Goal: Task Accomplishment & Management: Manage account settings

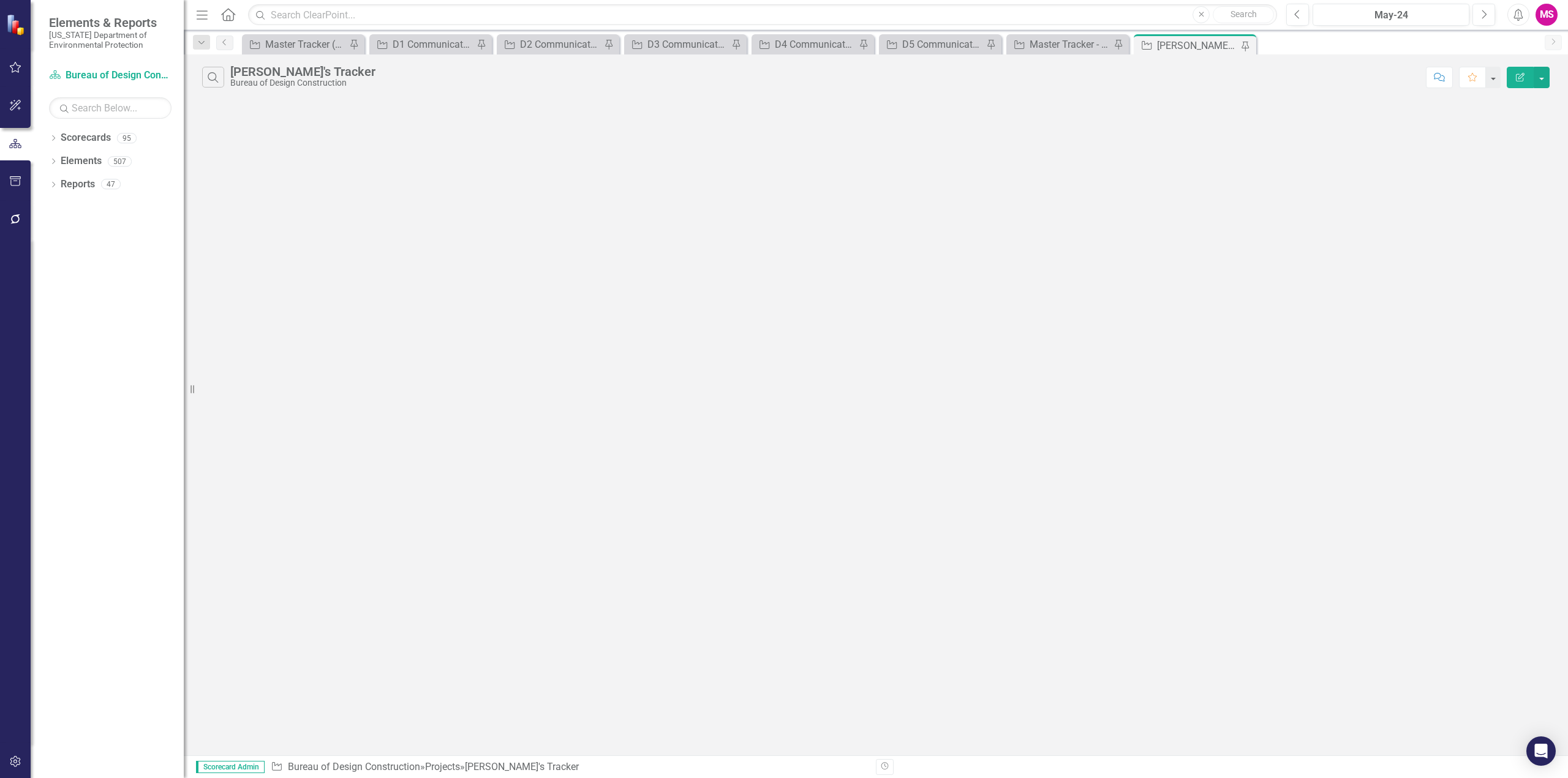
click at [204, 19] on icon "button" at bounding box center [202, 15] width 11 height 8
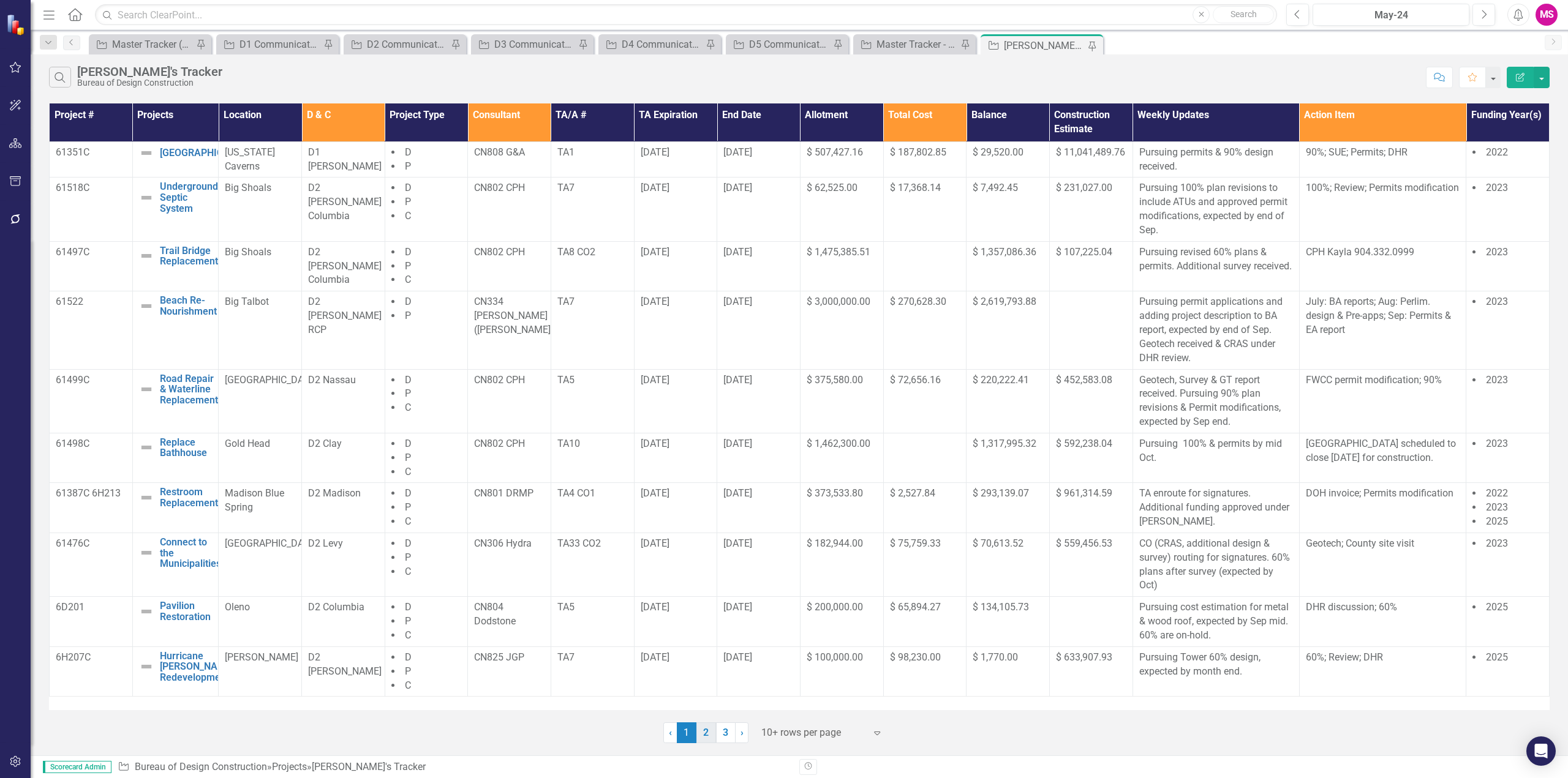
click at [705, 732] on link "2" at bounding box center [706, 733] width 20 height 21
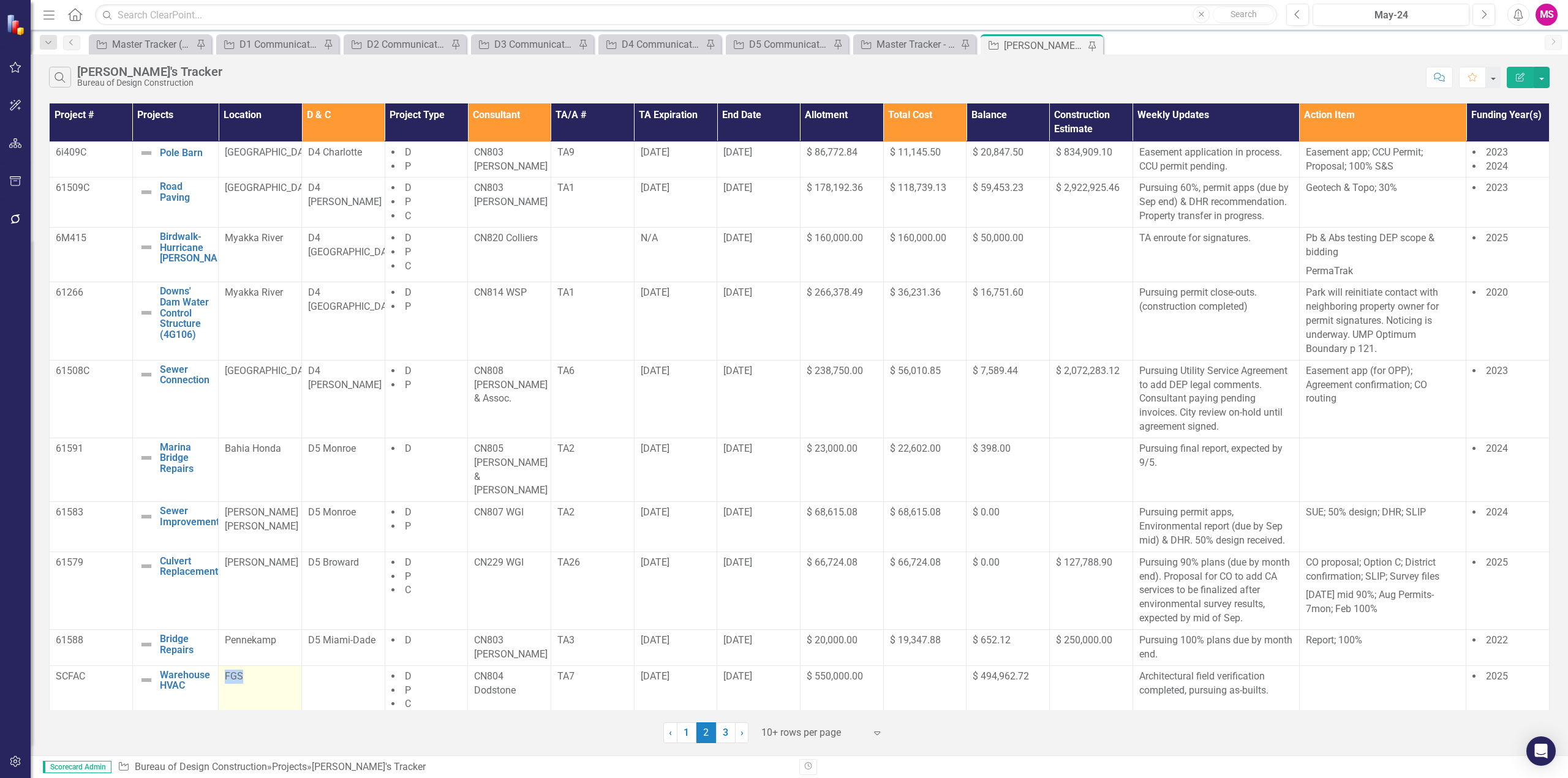
drag, startPoint x: 254, startPoint y: 648, endPoint x: 218, endPoint y: 651, distance: 36.1
click at [218, 666] on td "FGS" at bounding box center [260, 691] width 83 height 50
copy span "FGS"
click at [1183, 670] on p "Architectural field verification completed, pursuing as-builts." at bounding box center [1215, 684] width 153 height 28
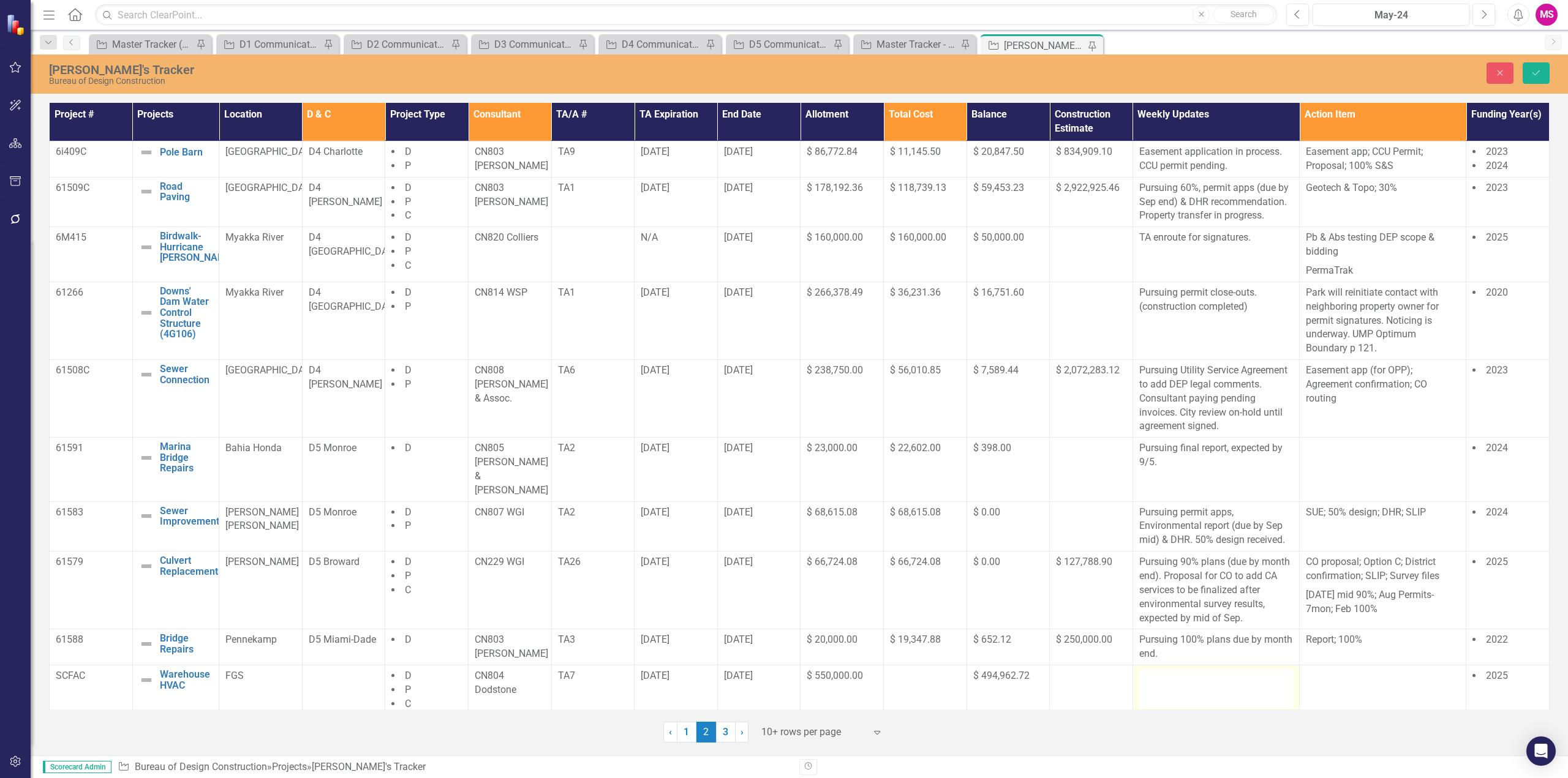
type textarea "<p>Architectural field verification completed, pursuing as-builts.</p>"
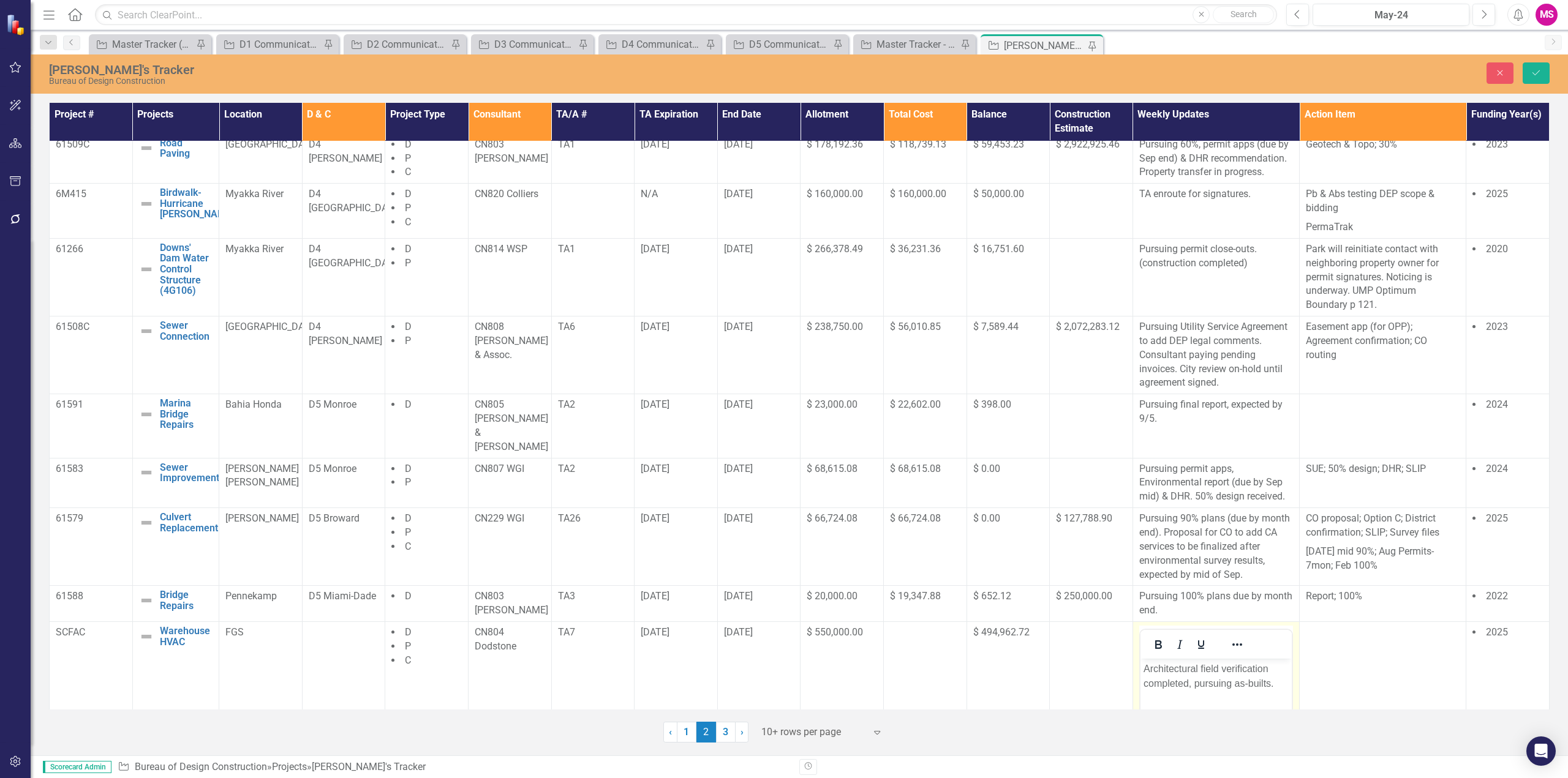
scroll to position [183, 0]
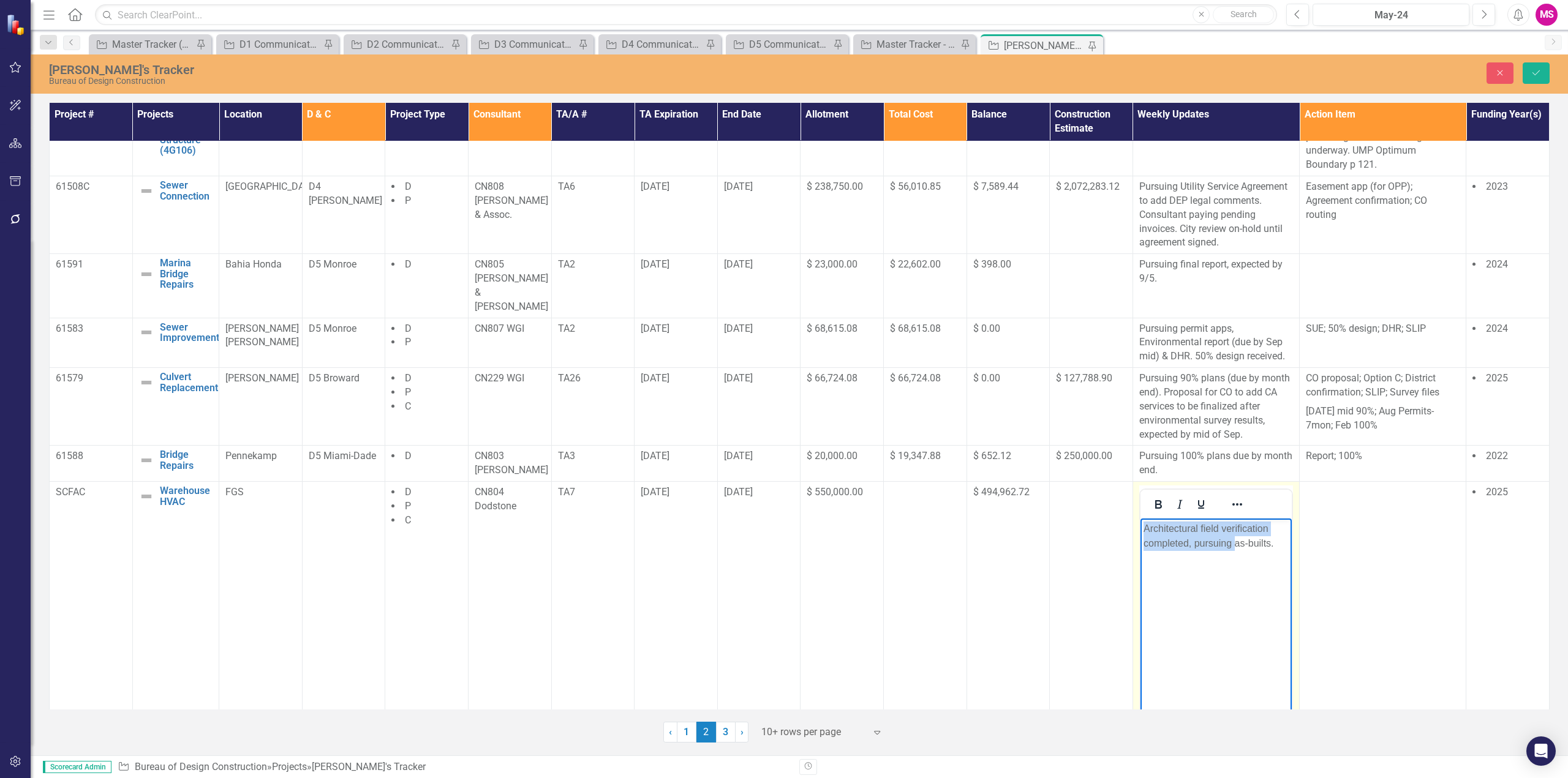
drag, startPoint x: 1235, startPoint y: 544, endPoint x: 1118, endPoint y: 531, distance: 117.7
click at [1139, 531] on html "Architectural field verification completed, pursuing as-builts." at bounding box center [1215, 611] width 151 height 183
drag, startPoint x: 1174, startPoint y: 532, endPoint x: 1153, endPoint y: 531, distance: 21.0
click at [1173, 532] on p "Architectural field verification completed, pursuing as-builts." at bounding box center [1215, 536] width 145 height 29
click at [1167, 527] on p "Architectural field verification completed, pursuing as-builts." at bounding box center [1215, 536] width 145 height 29
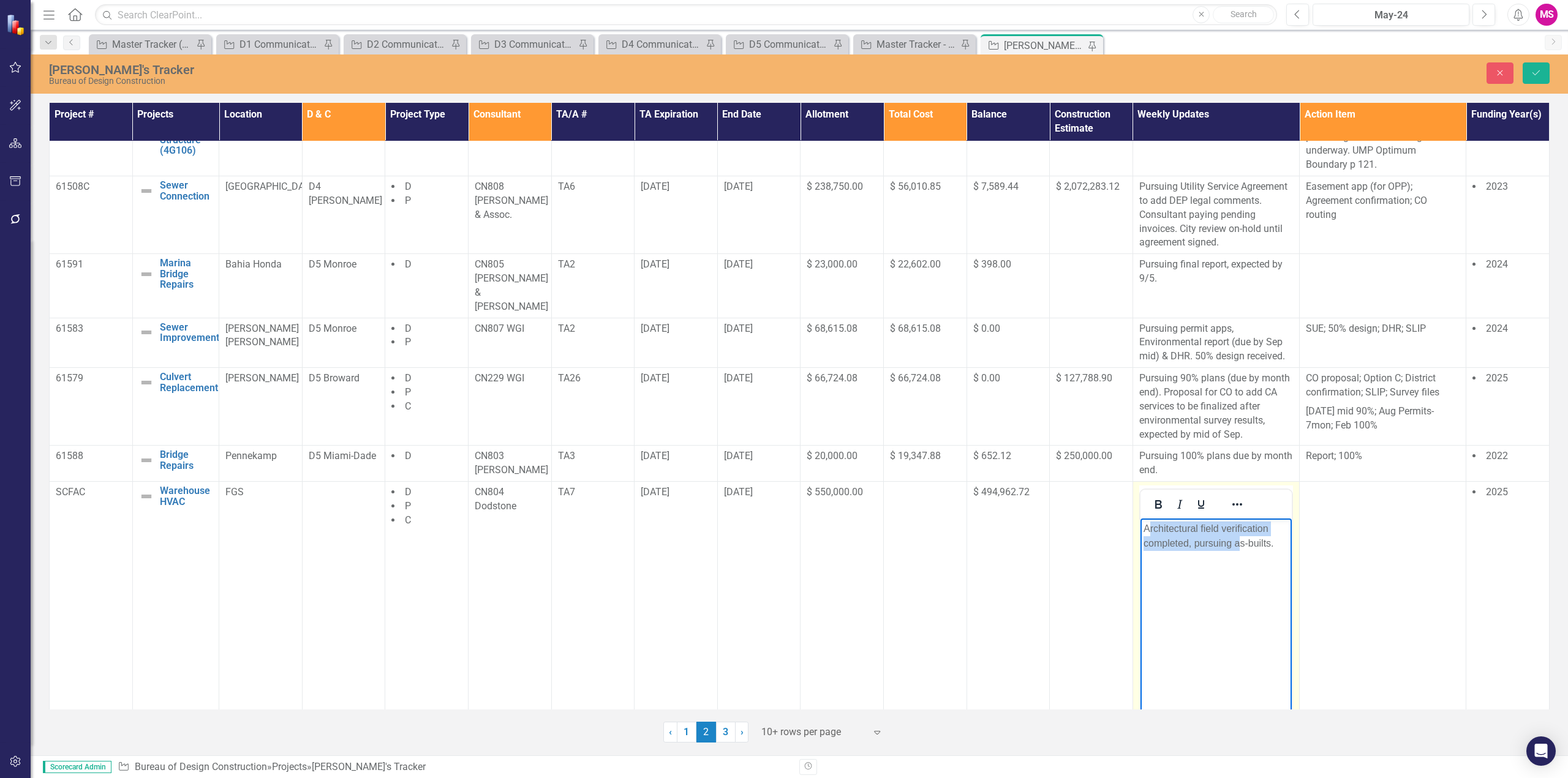
drag, startPoint x: 1150, startPoint y: 529, endPoint x: 1237, endPoint y: 539, distance: 87.6
click at [1237, 539] on p "Architectural field verification completed, pursuing as-builts." at bounding box center [1215, 536] width 145 height 29
click at [1179, 525] on p "As-builts." at bounding box center [1215, 529] width 145 height 15
drag, startPoint x: 1179, startPoint y: 525, endPoint x: 1208, endPoint y: 519, distance: 29.6
click at [1181, 525] on p "As-builts received." at bounding box center [1215, 529] width 145 height 15
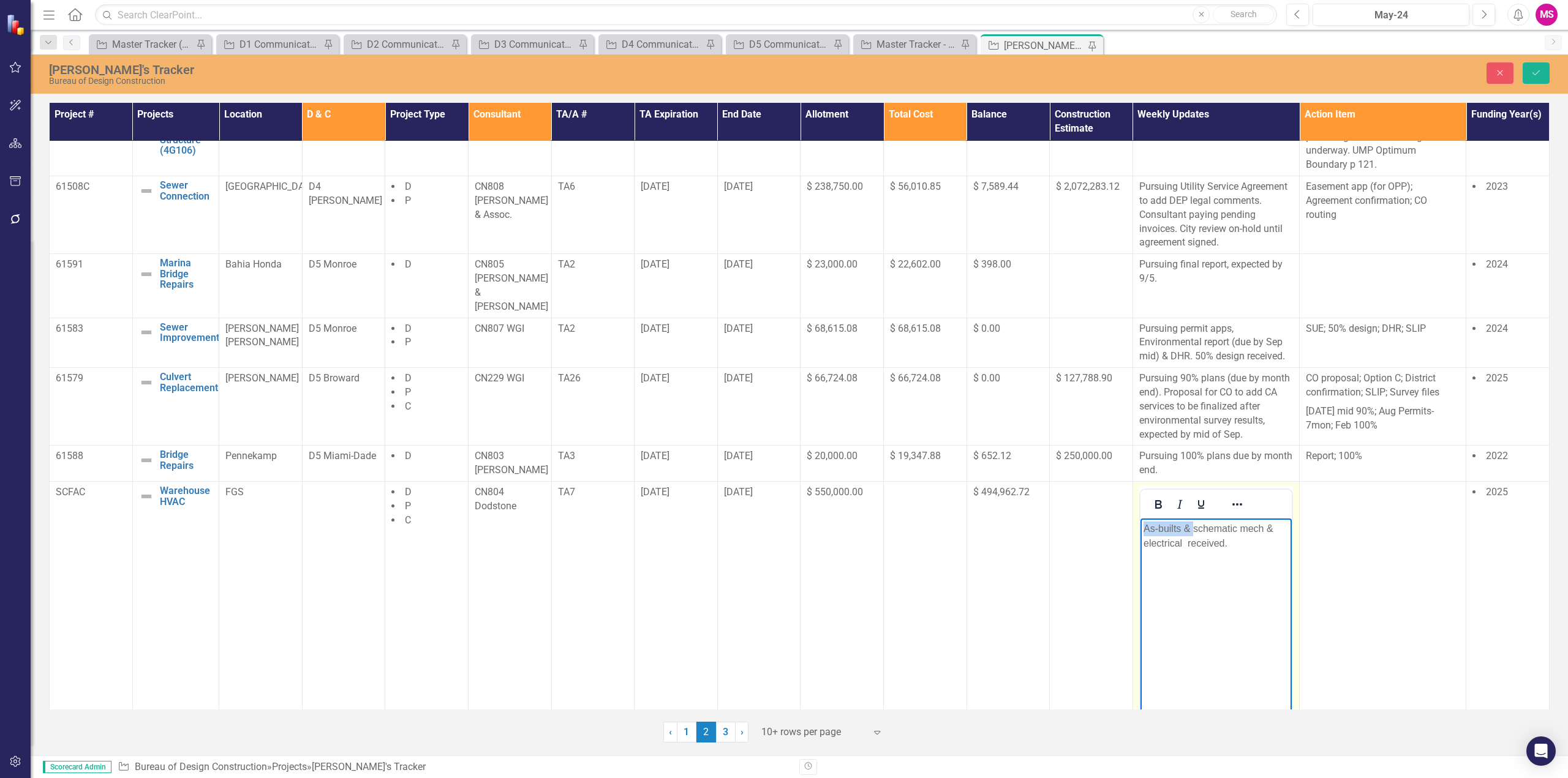
drag, startPoint x: 1193, startPoint y: 529, endPoint x: 1121, endPoint y: 529, distance: 72.0
click at [1139, 529] on html "As-builts & schematic mech & electrical received." at bounding box center [1215, 611] width 151 height 183
click at [1279, 525] on p "Schematic mech & electrical received." at bounding box center [1215, 536] width 145 height 29
click at [1207, 545] on strong "b" at bounding box center [1204, 543] width 6 height 11
click at [1259, 534] on p "Schematic mech & electrical under review. ﻿ As-builts & received." at bounding box center [1215, 536] width 145 height 29
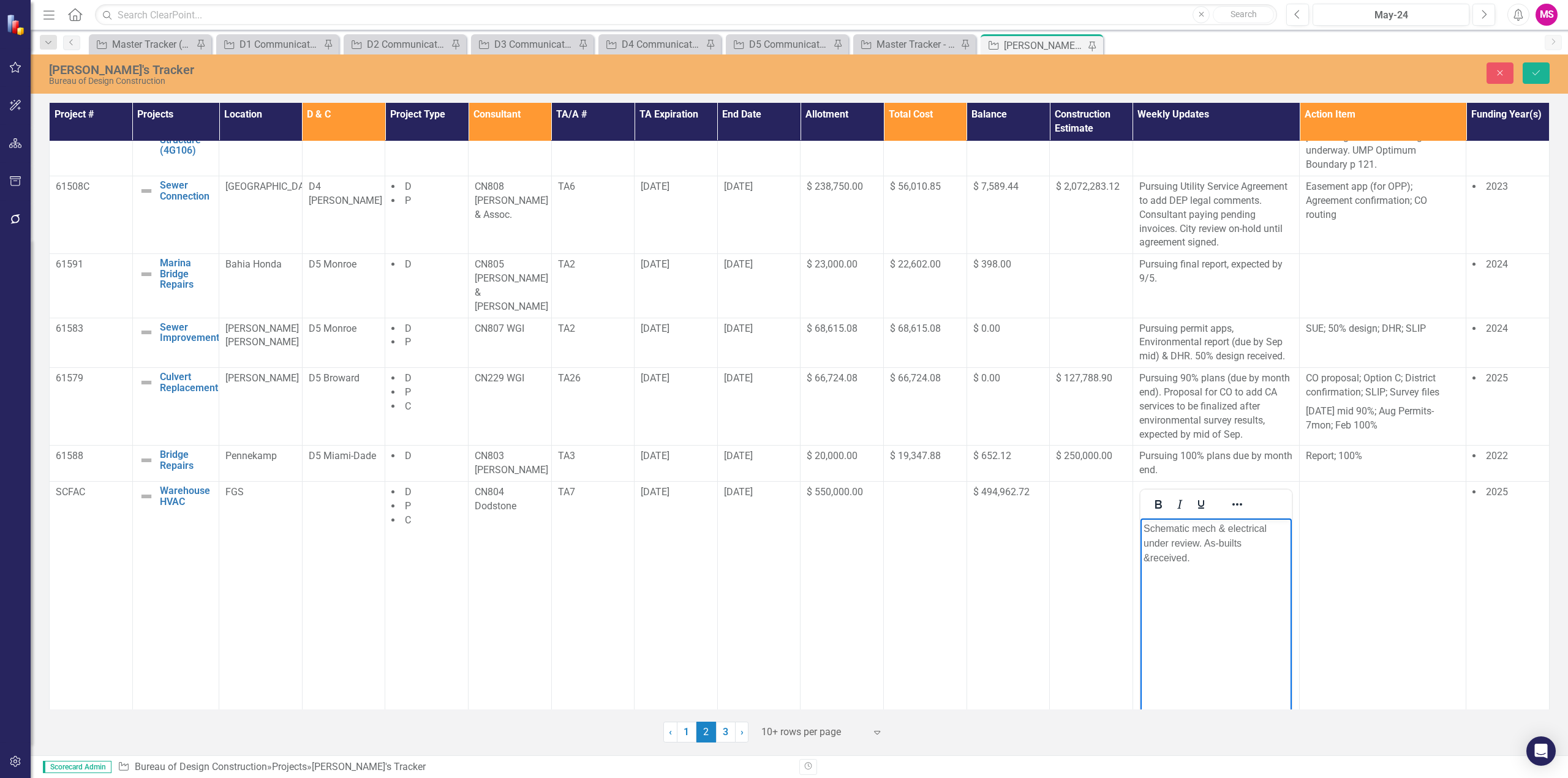
click at [1263, 548] on p "Schematic mech & electrical under review. As-builts & received." at bounding box center [1215, 543] width 145 height 44
click at [1200, 544] on p "Schematic mech & electrical under review. As-builts received." at bounding box center [1215, 536] width 145 height 29
click at [1282, 541] on p "Schematic mech & electrical under review, comments due by . As-builts received." at bounding box center [1215, 543] width 145 height 44
click at [1539, 66] on button "Save" at bounding box center [1536, 73] width 27 height 22
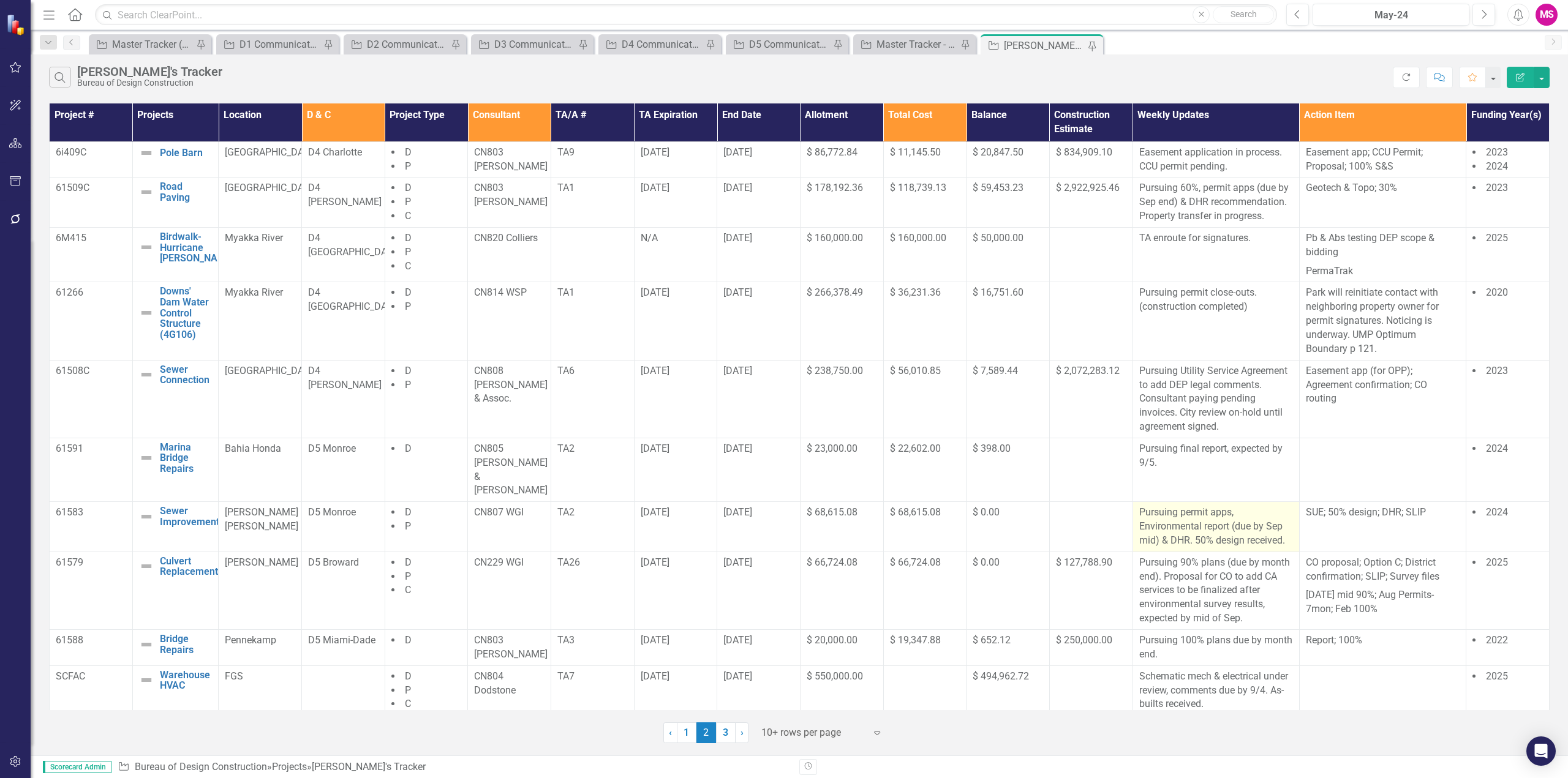
click at [1284, 506] on p "Pursuing permit apps, Environmental report (due by Sep mid) & DHR. 50% design r…" at bounding box center [1215, 527] width 153 height 42
